Goal: Task Accomplishment & Management: Manage account settings

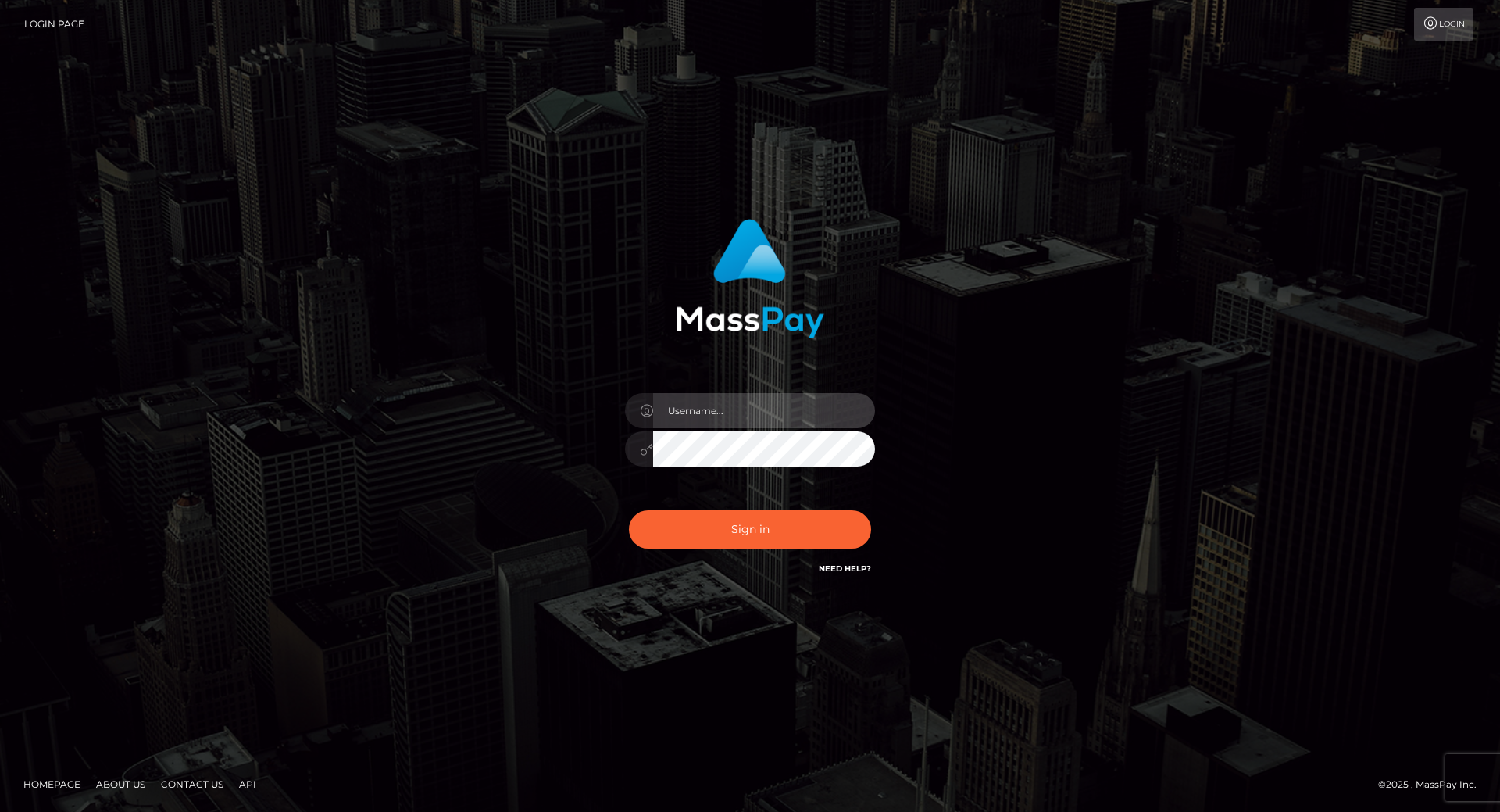
click at [776, 417] on input "text" at bounding box center [764, 411] width 222 height 35
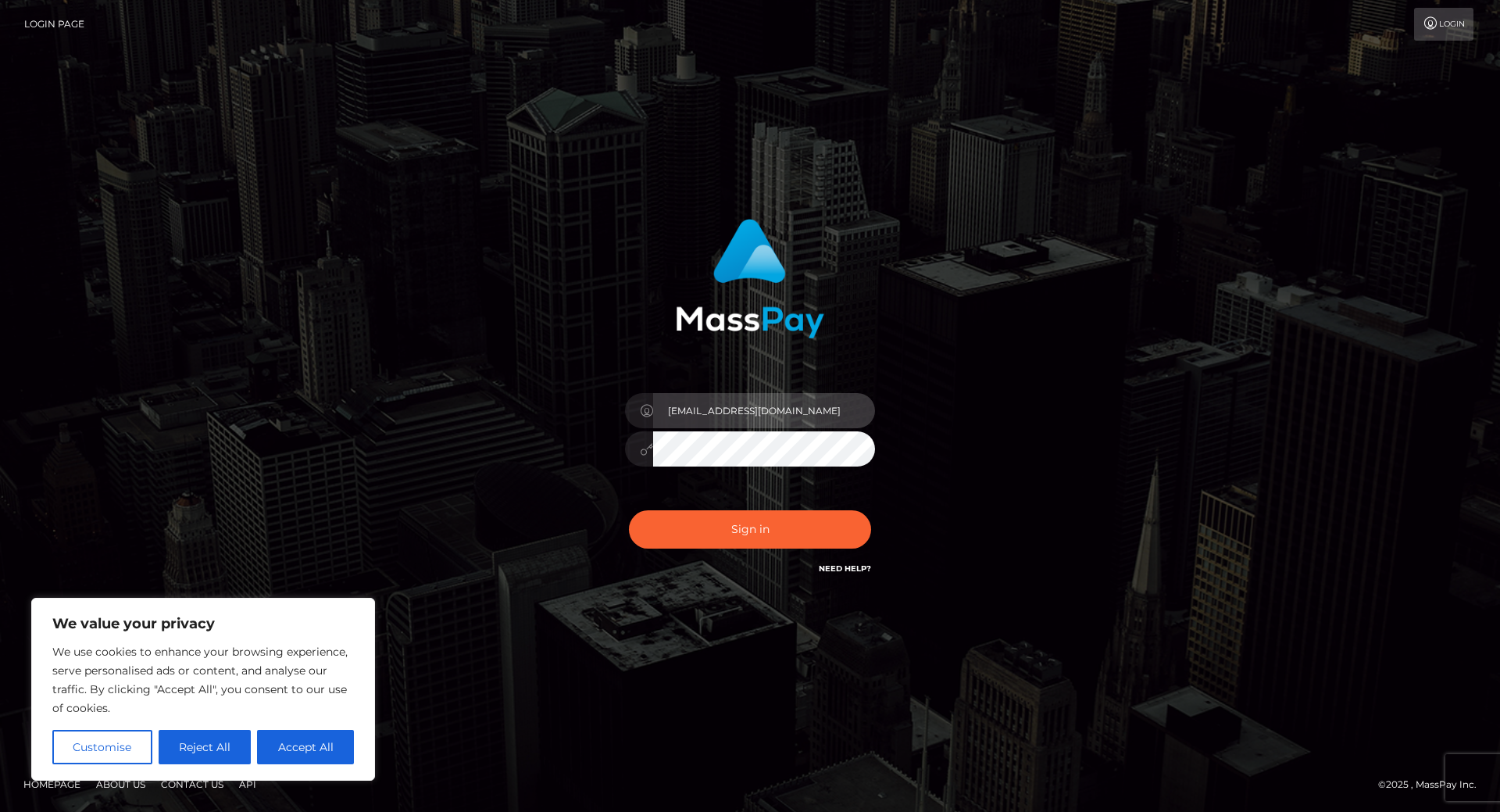
type input "carelizayala@ymail.com"
click at [630, 510] on button "Sign in" at bounding box center [750, 528] width 242 height 38
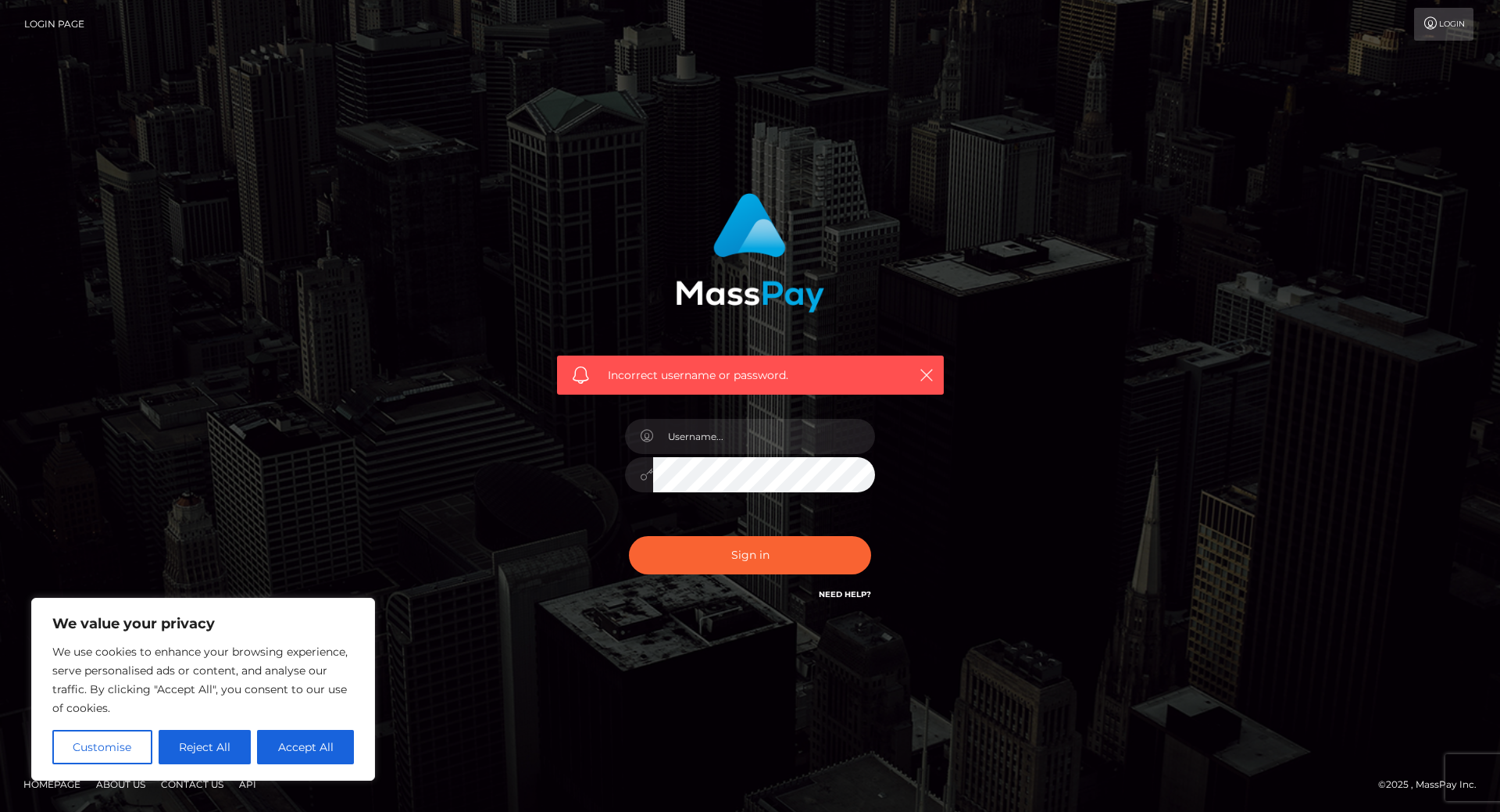
click at [835, 589] on link "Need Help?" at bounding box center [845, 593] width 52 height 10
click at [686, 448] on input "text" at bounding box center [764, 436] width 222 height 35
click at [282, 729] on button "Accept All" at bounding box center [306, 746] width 97 height 34
checkbox input "true"
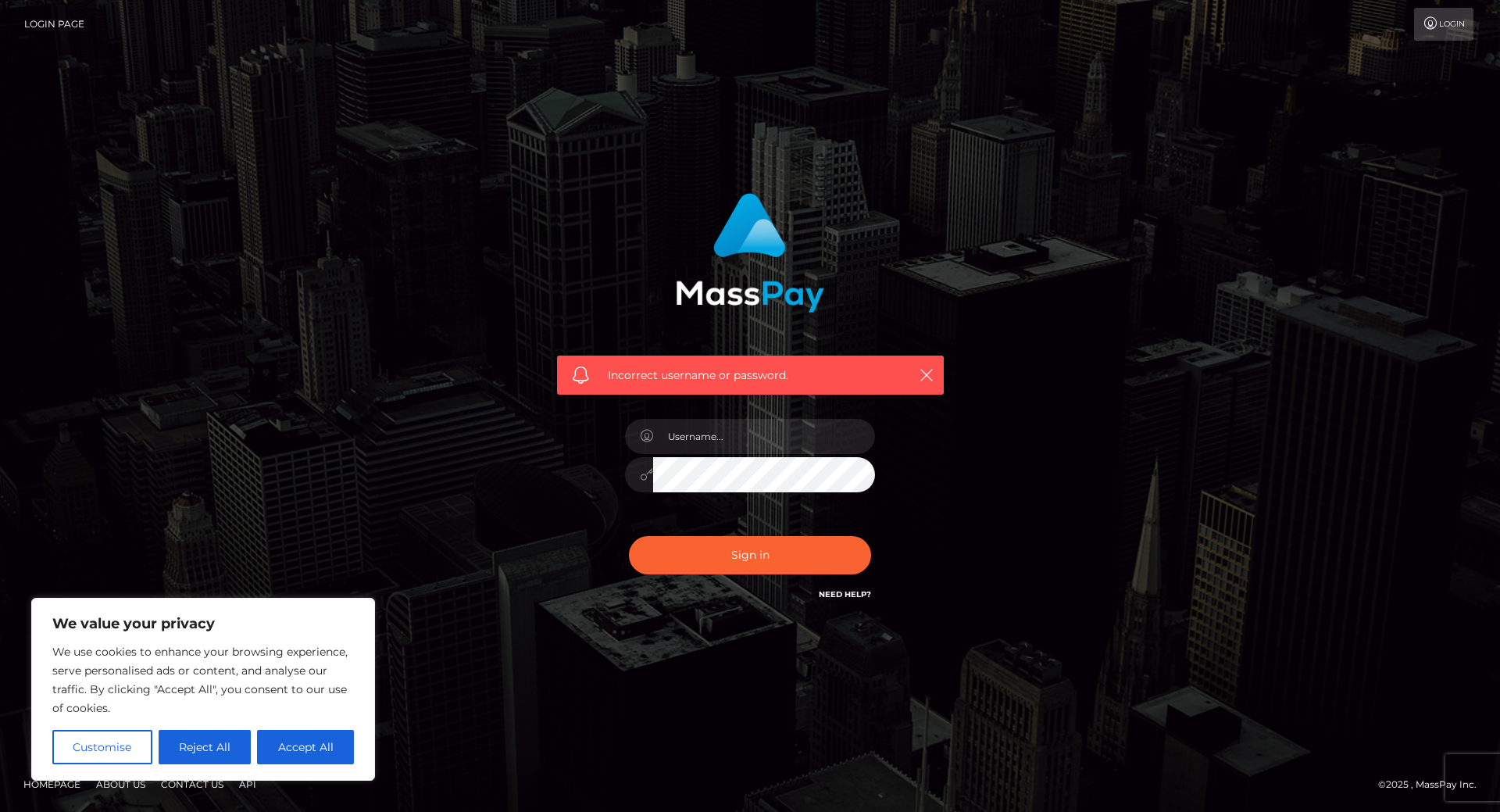
checkbox input "true"
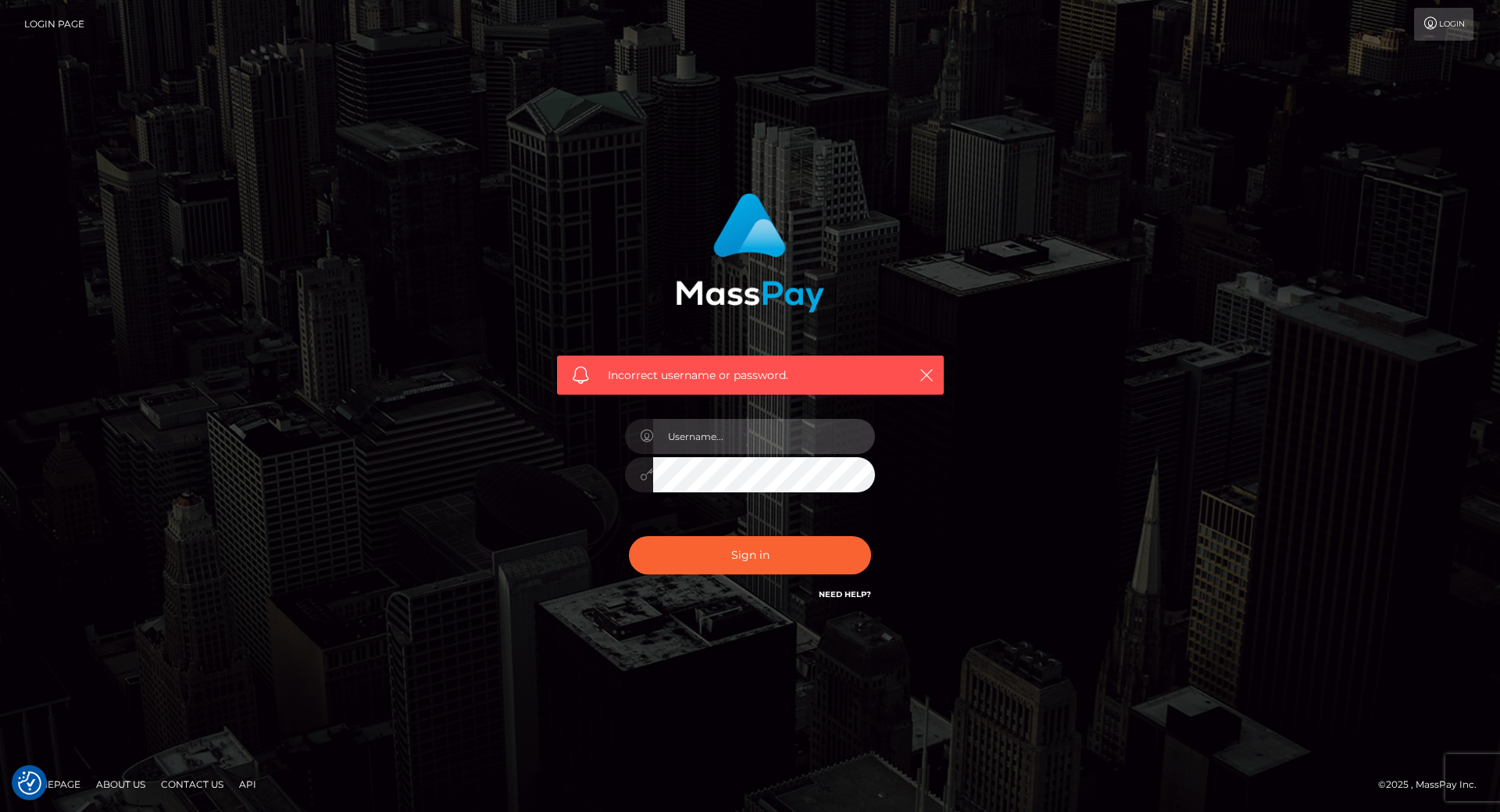
click at [726, 451] on input "text" at bounding box center [764, 436] width 222 height 35
click at [1436, 37] on link "Login" at bounding box center [1444, 24] width 59 height 33
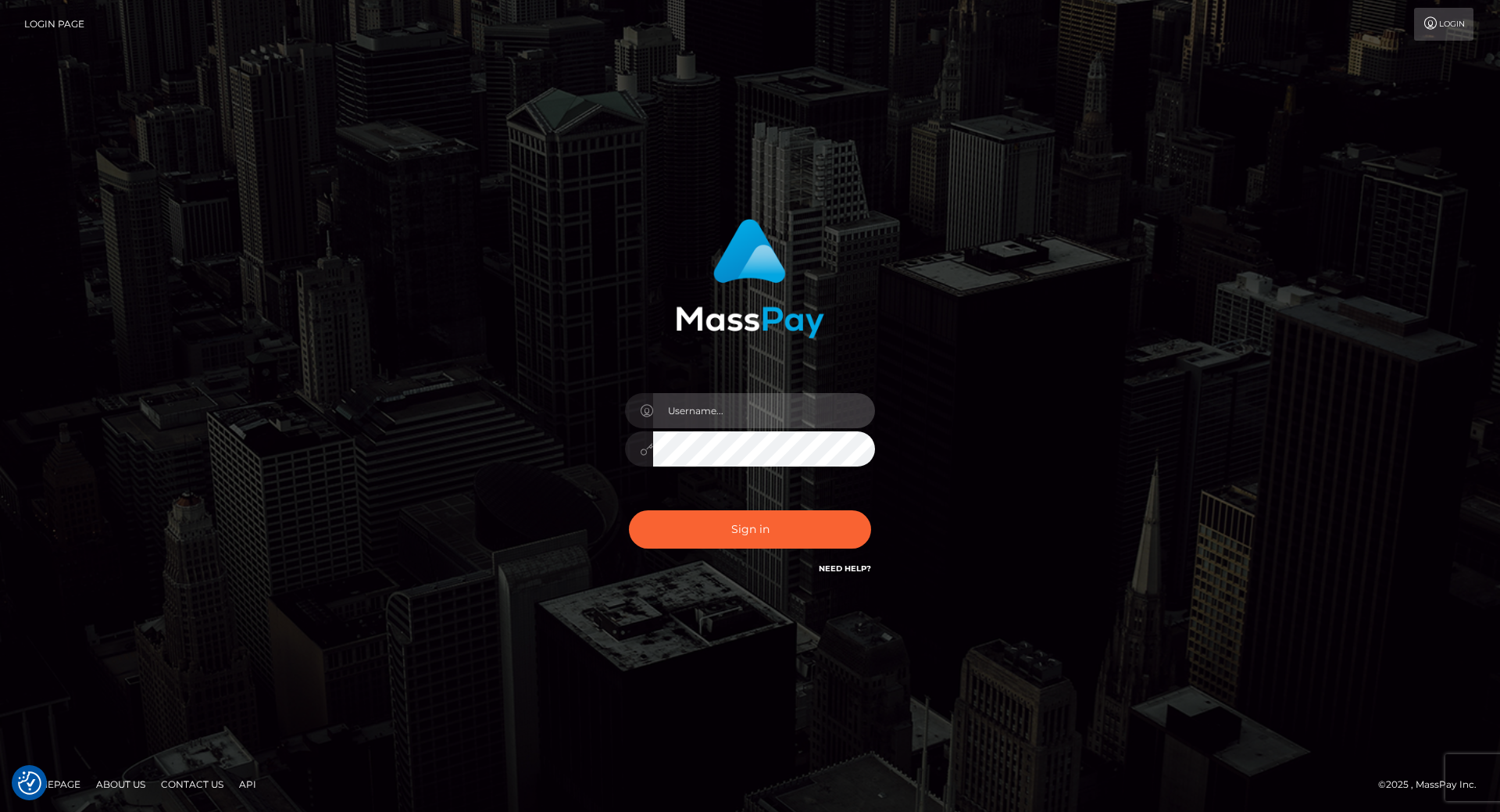
click at [709, 414] on input "text" at bounding box center [764, 411] width 222 height 35
type input "carelizayala@ymail.com"
click at [630, 510] on button "Sign in" at bounding box center [750, 528] width 242 height 38
click at [721, 416] on input "text" at bounding box center [764, 411] width 222 height 35
type input "care"
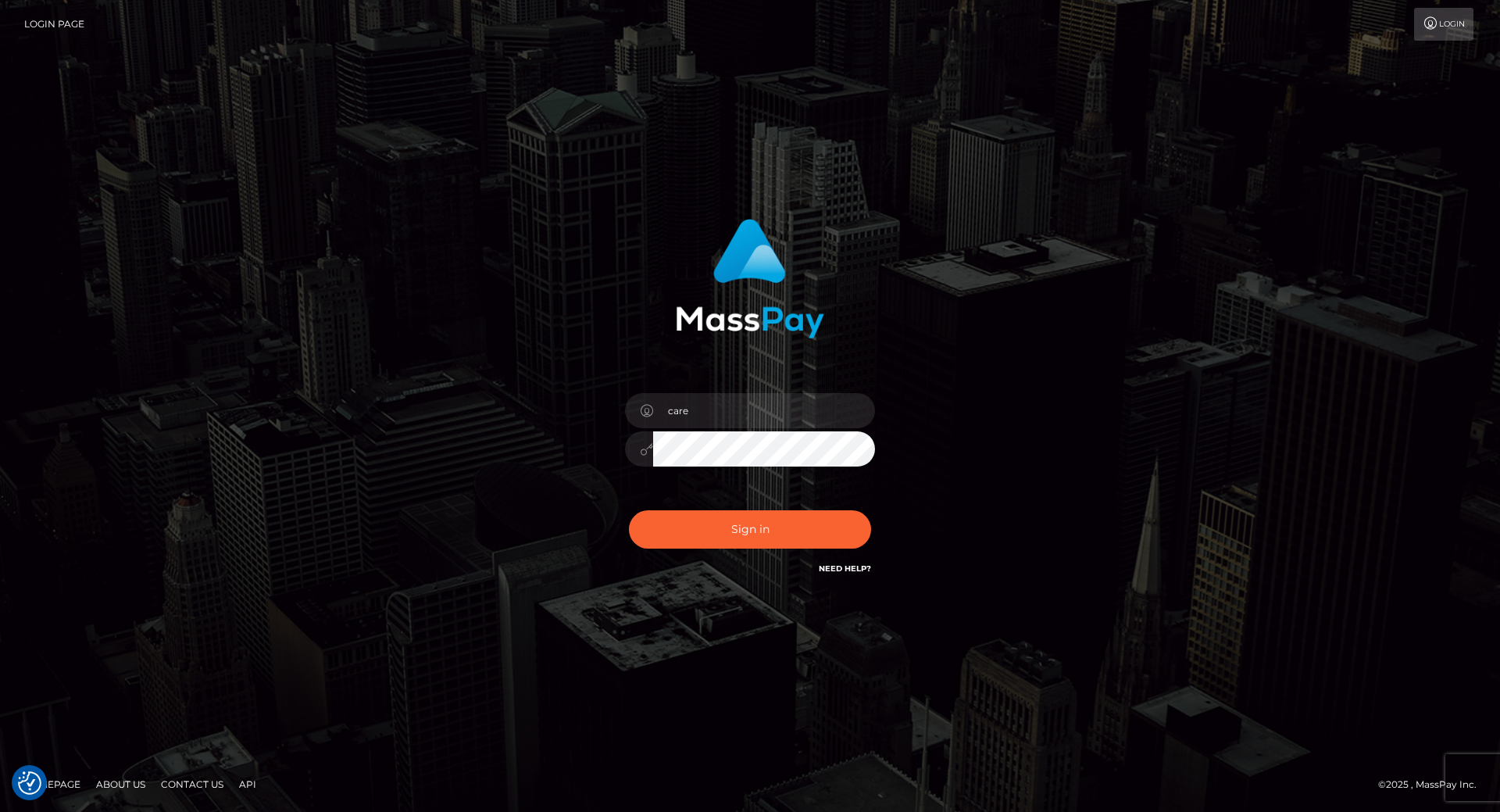
click at [841, 568] on link "Need Help?" at bounding box center [845, 568] width 52 height 10
